Goal: Information Seeking & Learning: Learn about a topic

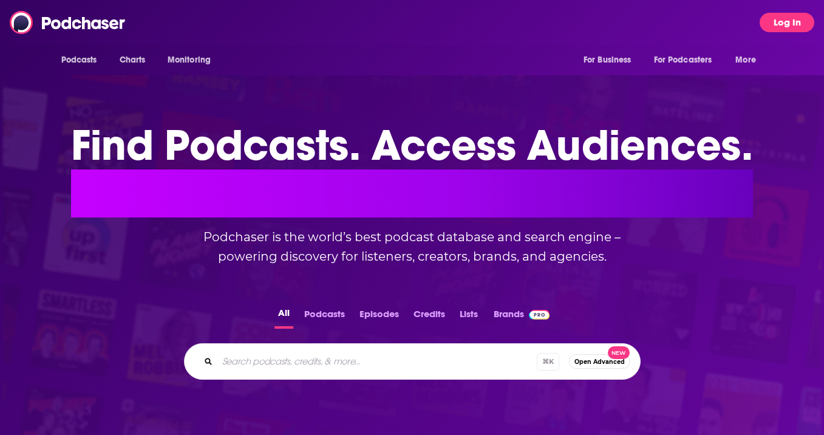
click at [788, 24] on button "Log In" at bounding box center [787, 22] width 55 height 19
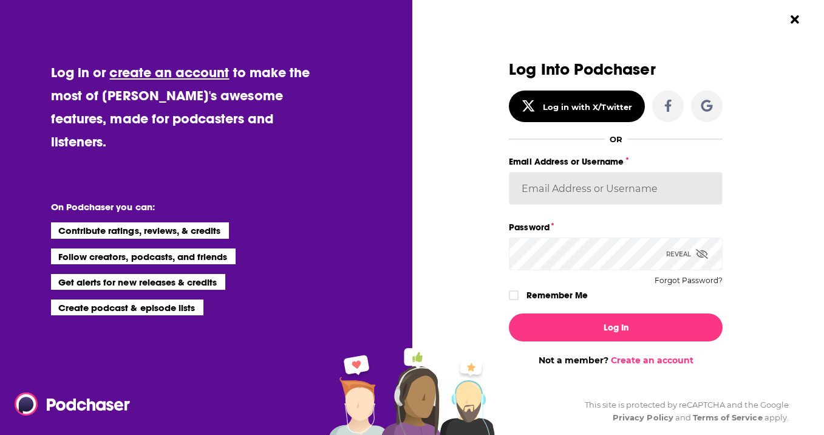
type input "[PERSON_NAME][EMAIL_ADDRESS][DOMAIN_NAME]"
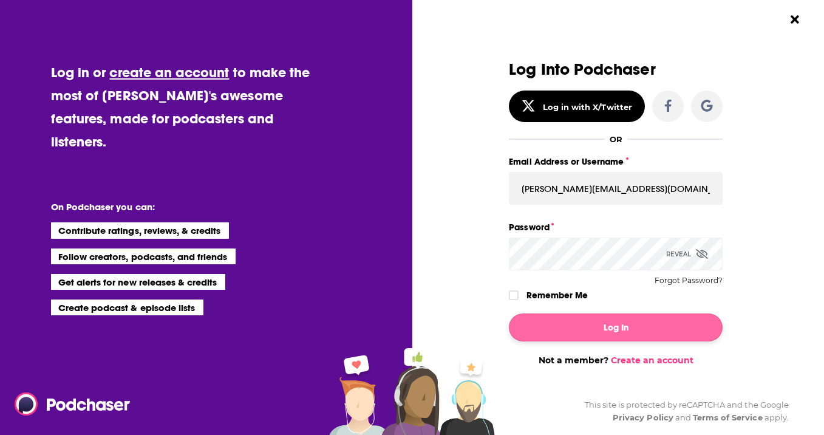
click at [620, 326] on button "Log In" at bounding box center [616, 327] width 214 height 28
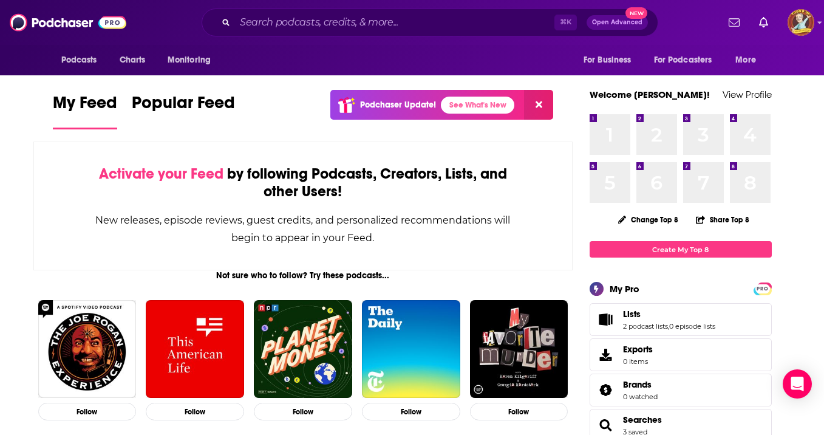
click at [372, 32] on div "⌘ K Open Advanced New" at bounding box center [430, 23] width 457 height 28
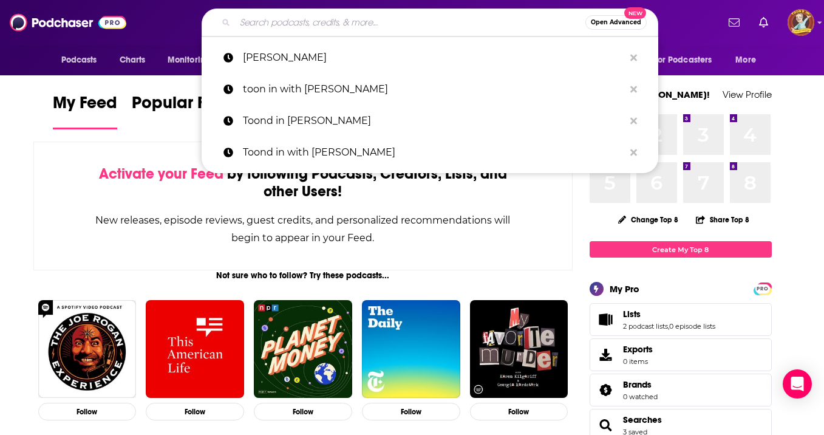
click at [370, 26] on input "Search podcasts, credits, & more..." at bounding box center [410, 22] width 350 height 19
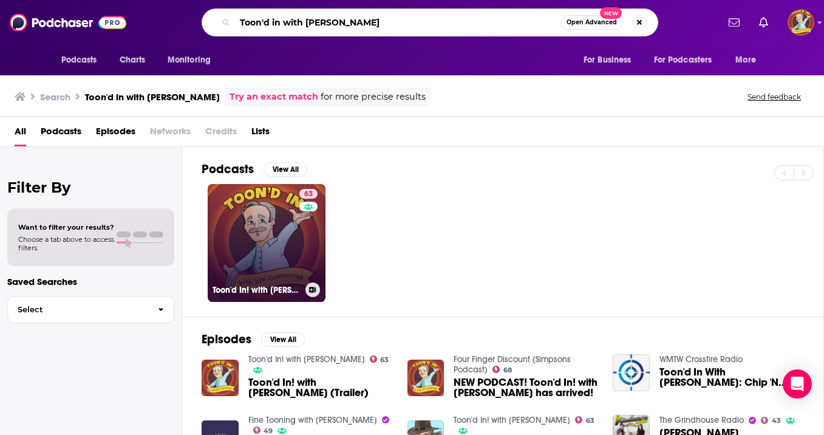
type input "Toon'd in with [PERSON_NAME]"
click at [283, 240] on link "63 Toon'd In! with [PERSON_NAME]" at bounding box center [267, 243] width 118 height 118
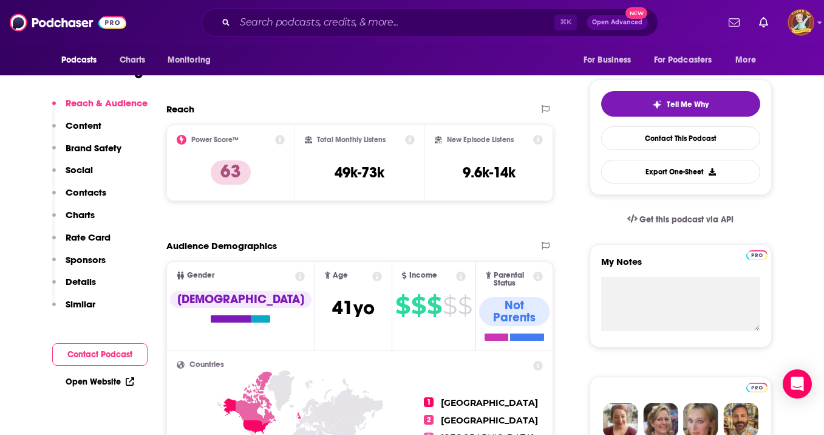
scroll to position [247, 0]
click at [80, 219] on p "Charts" at bounding box center [80, 215] width 29 height 12
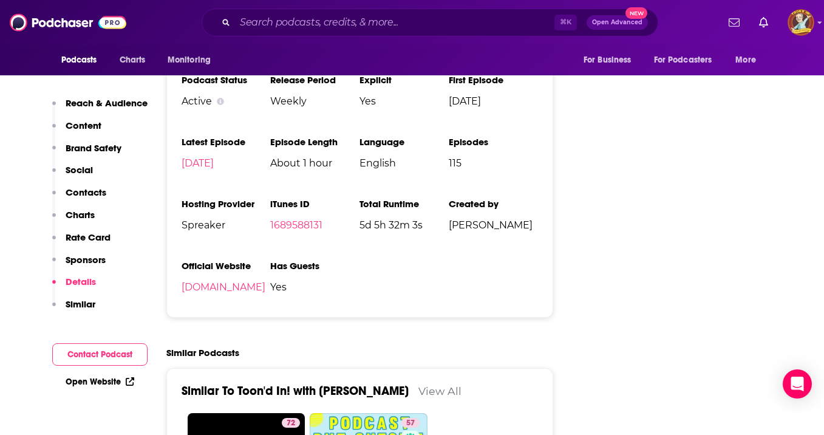
scroll to position [1723, 0]
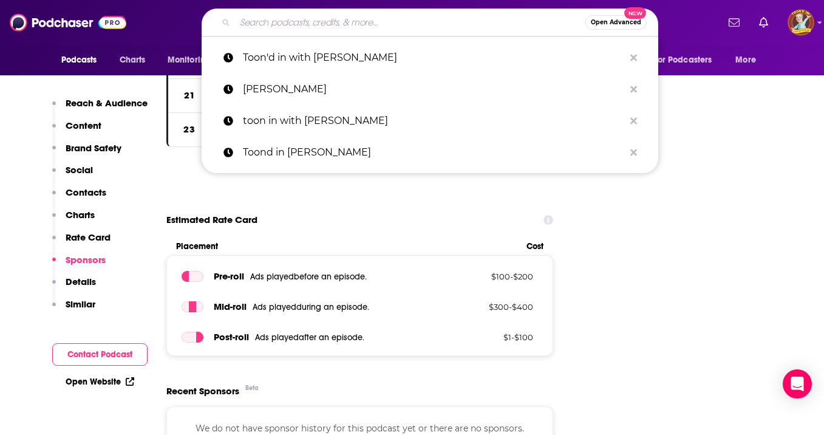
click at [327, 18] on input "Search podcasts, credits, & more..." at bounding box center [410, 22] width 350 height 19
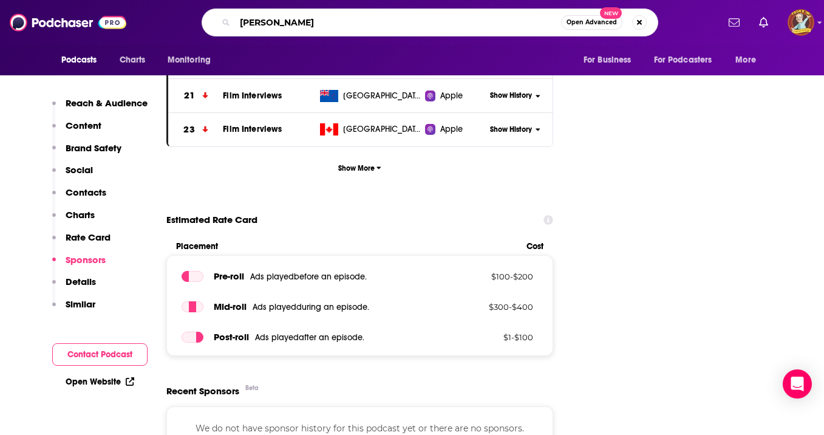
type input "[PERSON_NAME]"
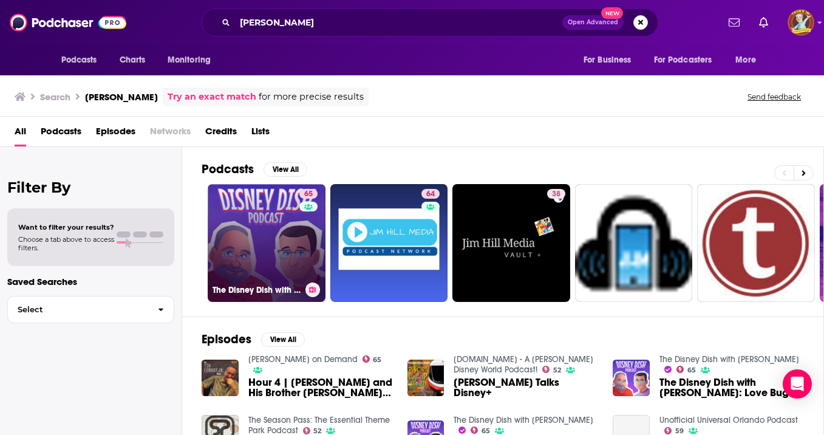
click at [253, 225] on link "65 The Disney Dish with [PERSON_NAME]" at bounding box center [267, 243] width 118 height 118
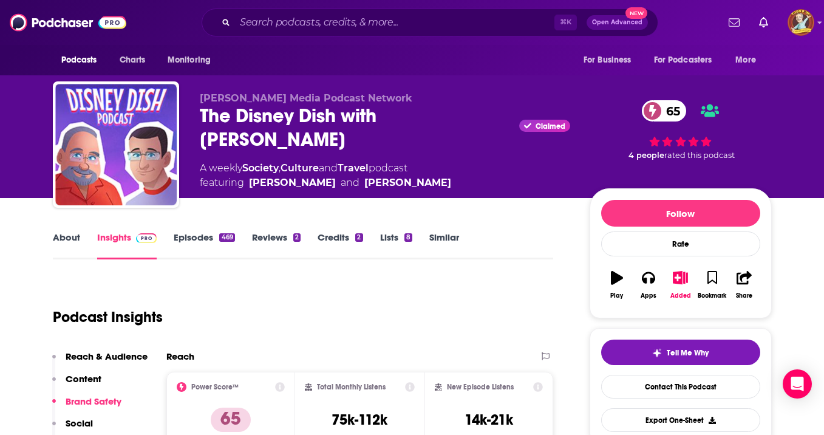
click at [203, 240] on link "Episodes 469" at bounding box center [204, 245] width 61 height 28
